Goal: Transaction & Acquisition: Purchase product/service

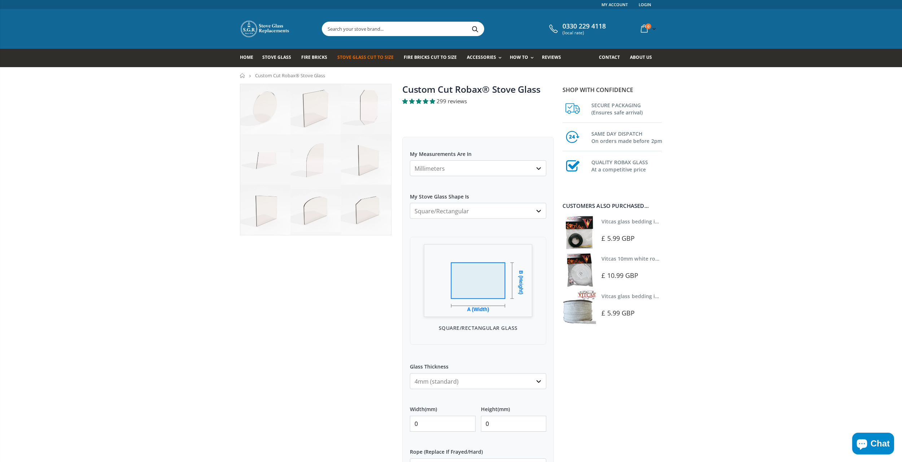
click at [476, 205] on select "Square/Rectangular Arched Half Arch Both Top Corners Cut Single Corner Cut All …" at bounding box center [478, 211] width 136 height 16
click at [436, 381] on select "4mm (standard) 5mm (gas fires with baffled flue) 3mm (For Use In Stoves With Th…" at bounding box center [478, 381] width 136 height 16
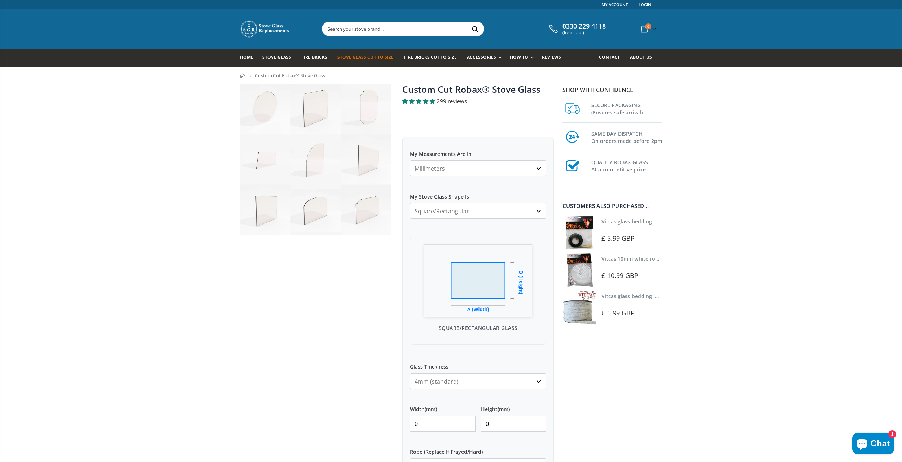
click at [436, 381] on select "4mm (standard) 5mm (gas fires with baffled flue) 3mm (For Use In Stoves With Th…" at bounding box center [478, 381] width 136 height 16
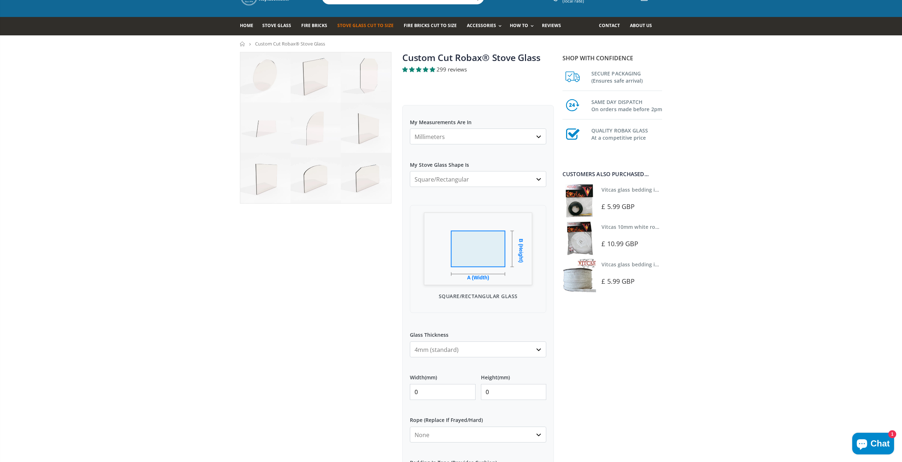
scroll to position [36, 0]
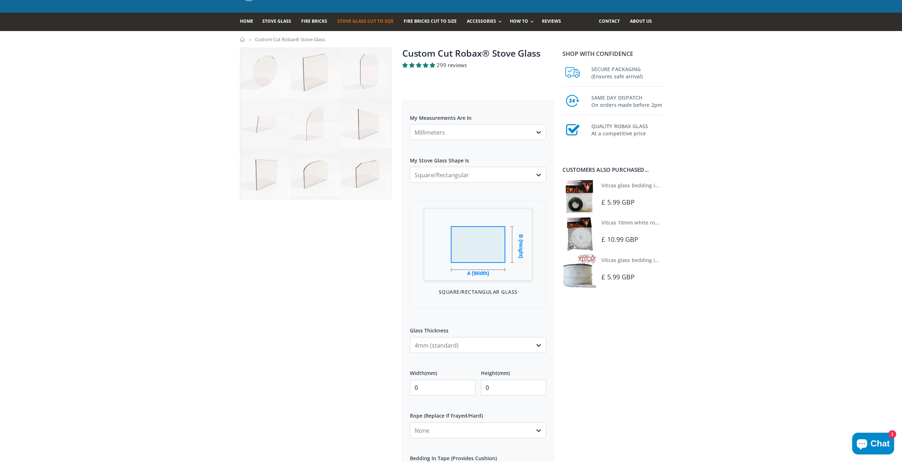
click at [460, 342] on select "4mm (standard) 5mm (gas fires with baffled flue) 3mm (For Use In Stoves With Th…" at bounding box center [478, 345] width 136 height 16
select select "3mm"
click at [410, 337] on select "4mm (standard) 5mm (gas fires with baffled flue) 3mm (For Use In Stoves With Th…" at bounding box center [478, 345] width 136 height 16
click at [436, 387] on input "0" at bounding box center [443, 388] width 66 height 16
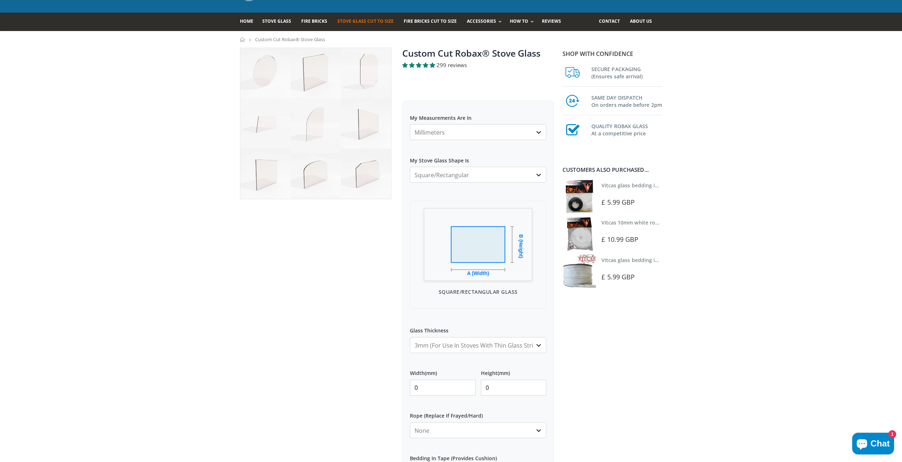
drag, startPoint x: 436, startPoint y: 387, endPoint x: 378, endPoint y: 385, distance: 57.8
click at [384, 385] on div "Custom Cut Robax® Stove Glass 299 reviews Pool Type Default Title Pool #1 Pool …" at bounding box center [397, 326] width 325 height 557
type input "4"
type input "300"
drag, startPoint x: 493, startPoint y: 387, endPoint x: 478, endPoint y: 388, distance: 15.5
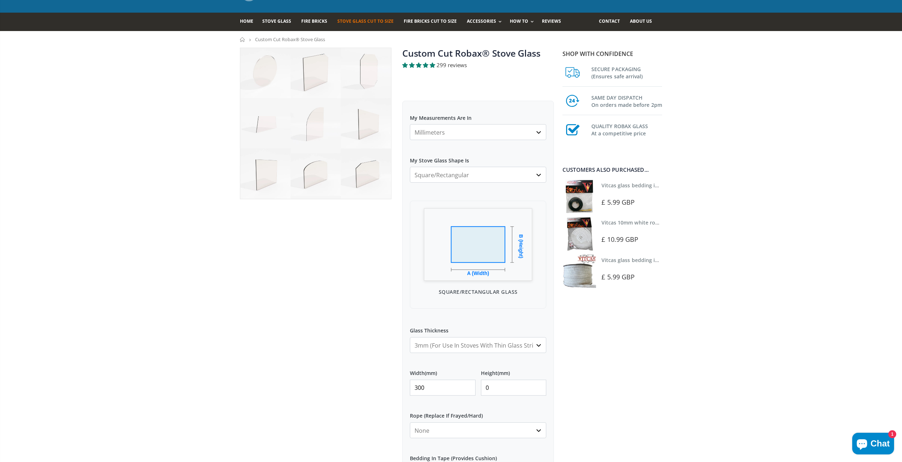
click at [478, 387] on div "Width (mm) 300 Height (mm) 0" at bounding box center [478, 382] width 136 height 37
type input "300"
click at [359, 387] on div at bounding box center [316, 318] width 162 height 540
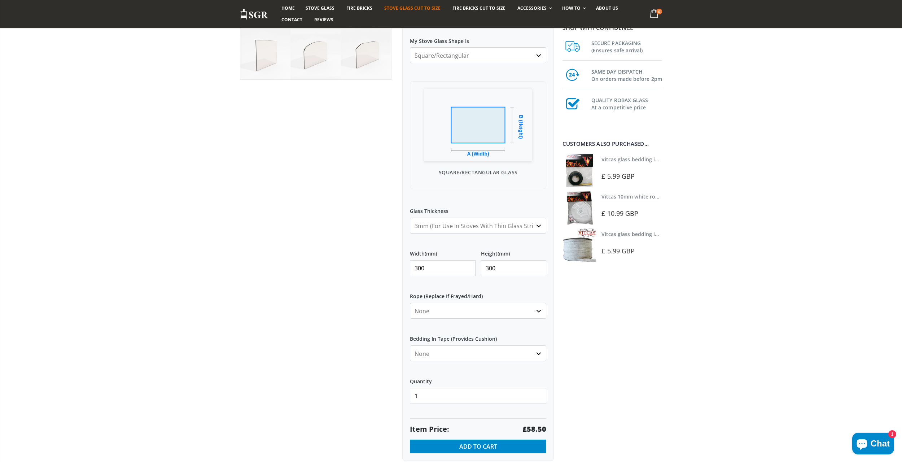
scroll to position [180, 0]
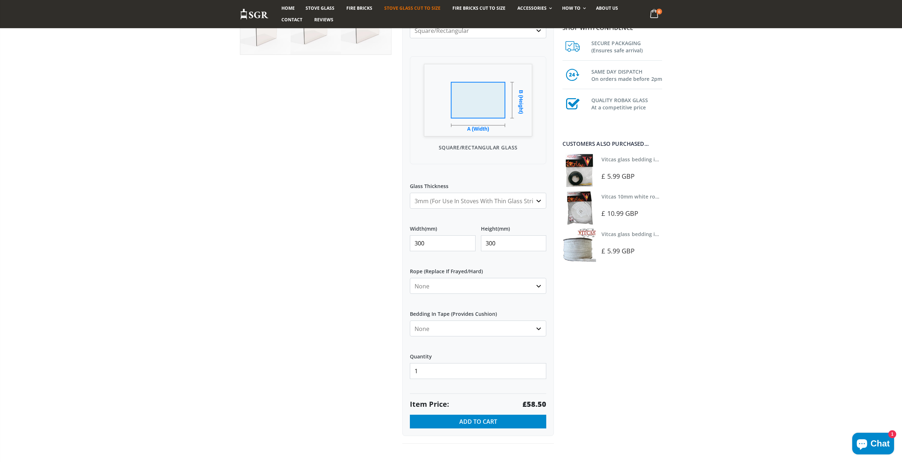
click at [474, 196] on select "4mm (standard) 5mm (gas fires with baffled flue) 3mm (For Use In Stoves With Th…" at bounding box center [478, 201] width 136 height 16
click at [410, 193] on select "4mm (standard) 5mm (gas fires with baffled flue) 3mm (For Use In Stoves With Th…" at bounding box center [478, 201] width 136 height 16
click at [459, 196] on select "4mm (standard) 5mm (gas fires with baffled flue) 3mm (For Use In Stoves With Th…" at bounding box center [478, 201] width 136 height 16
click at [410, 193] on select "4mm (standard) 5mm (gas fires with baffled flue) 3mm (For Use In Stoves With Th…" at bounding box center [478, 201] width 136 height 16
click at [461, 199] on select "4mm (standard) 5mm (gas fires with baffled flue) 3mm (For Use In Stoves With Th…" at bounding box center [478, 201] width 136 height 16
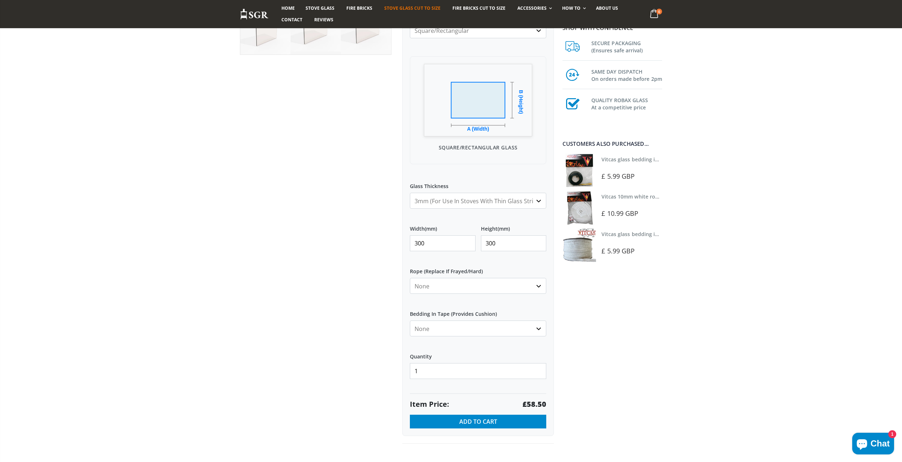
select select "4mm"
click at [410, 193] on select "4mm (standard) 5mm (gas fires with baffled flue) 3mm (For Use In Stoves With Th…" at bounding box center [478, 201] width 136 height 16
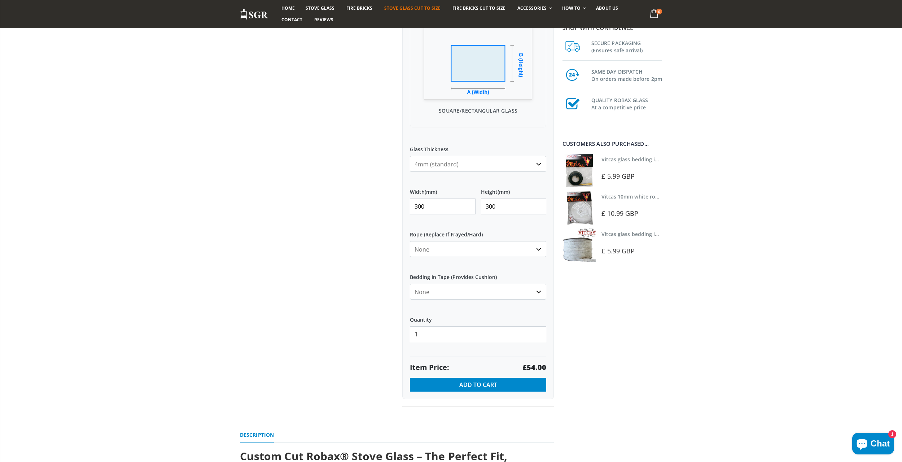
scroll to position [144, 0]
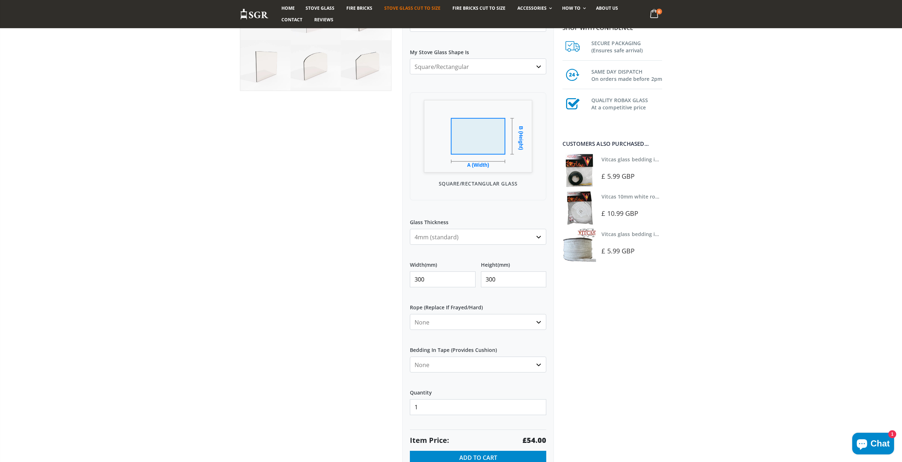
drag, startPoint x: 436, startPoint y: 280, endPoint x: 396, endPoint y: 283, distance: 40.2
click at [397, 283] on div "Custom Cut Robax® Stove Glass 299 reviews Pool Type Default Title Pool #1 Pool …" at bounding box center [397, 217] width 325 height 557
type input "200"
click at [513, 284] on input "300" at bounding box center [514, 279] width 66 height 16
type input "3"
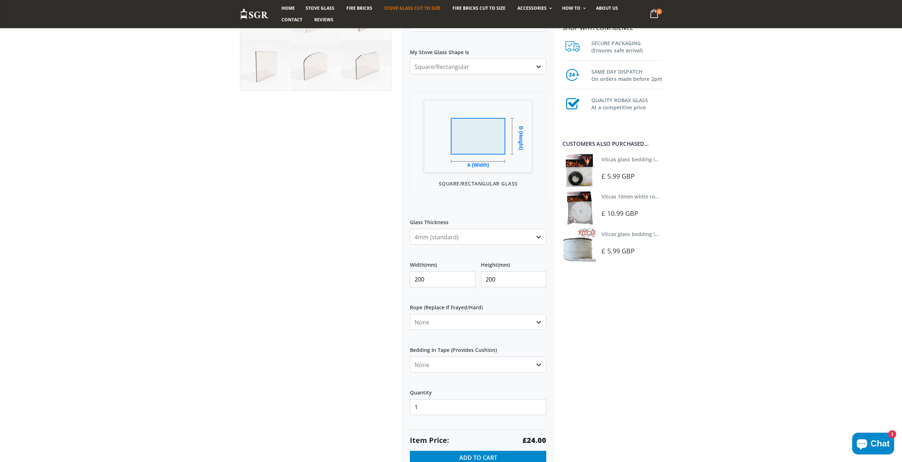
type input "200"
drag, startPoint x: 427, startPoint y: 283, endPoint x: 417, endPoint y: 282, distance: 9.8
click at [417, 282] on input "200" at bounding box center [443, 279] width 66 height 16
type input "248"
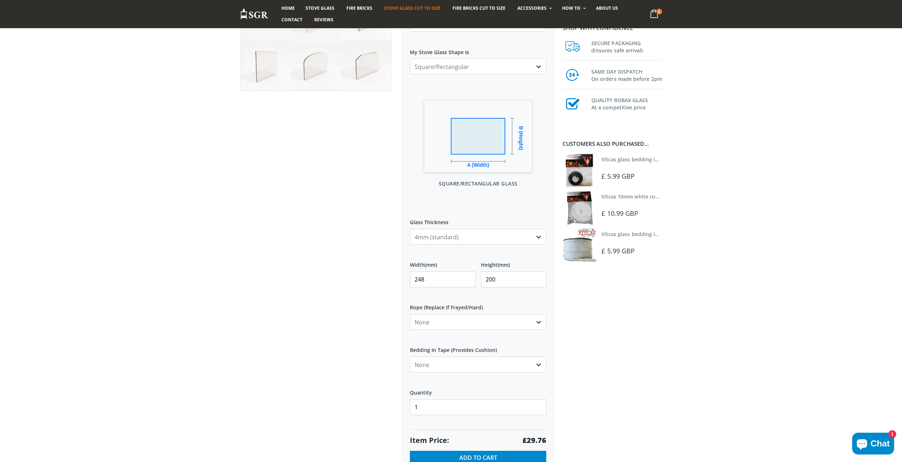
drag, startPoint x: 498, startPoint y: 280, endPoint x: 490, endPoint y: 280, distance: 7.6
click at [490, 280] on input "200" at bounding box center [514, 279] width 66 height 16
type input "248"
drag, startPoint x: 435, startPoint y: 277, endPoint x: 418, endPoint y: 279, distance: 17.1
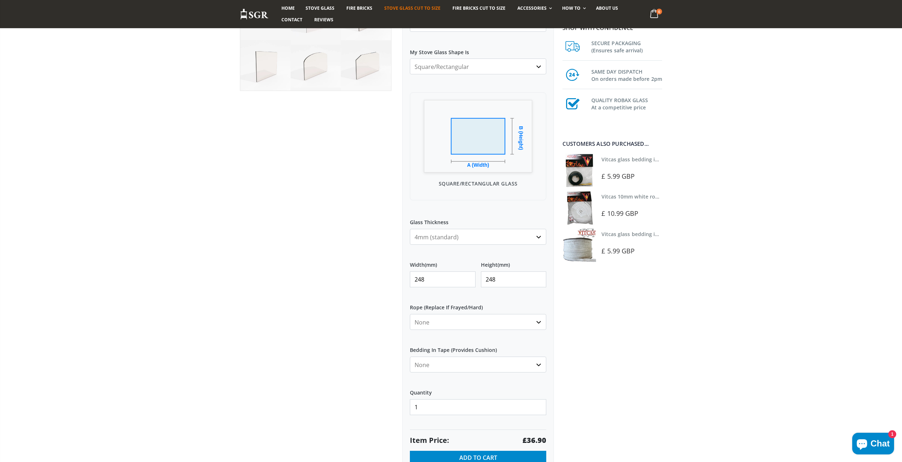
click at [418, 279] on input "248" at bounding box center [443, 279] width 66 height 16
type input "280"
drag, startPoint x: 498, startPoint y: 279, endPoint x: 489, endPoint y: 279, distance: 9.0
click at [489, 279] on input "248" at bounding box center [514, 279] width 66 height 16
type input "280"
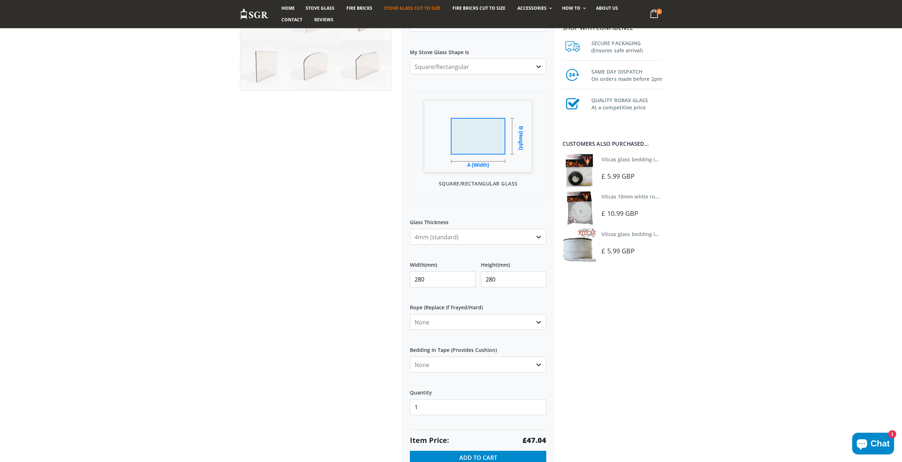
drag, startPoint x: 431, startPoint y: 280, endPoint x: 419, endPoint y: 276, distance: 13.0
click at [419, 276] on input "280" at bounding box center [443, 279] width 66 height 16
type input "248"
drag, startPoint x: 497, startPoint y: 280, endPoint x: 491, endPoint y: 280, distance: 6.9
click at [491, 280] on input "280" at bounding box center [514, 279] width 66 height 16
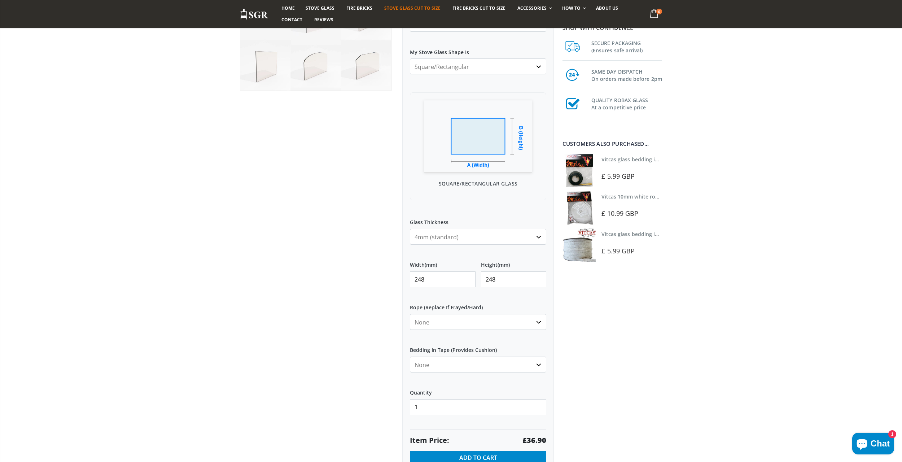
type input "248"
